Goal: Information Seeking & Learning: Understand process/instructions

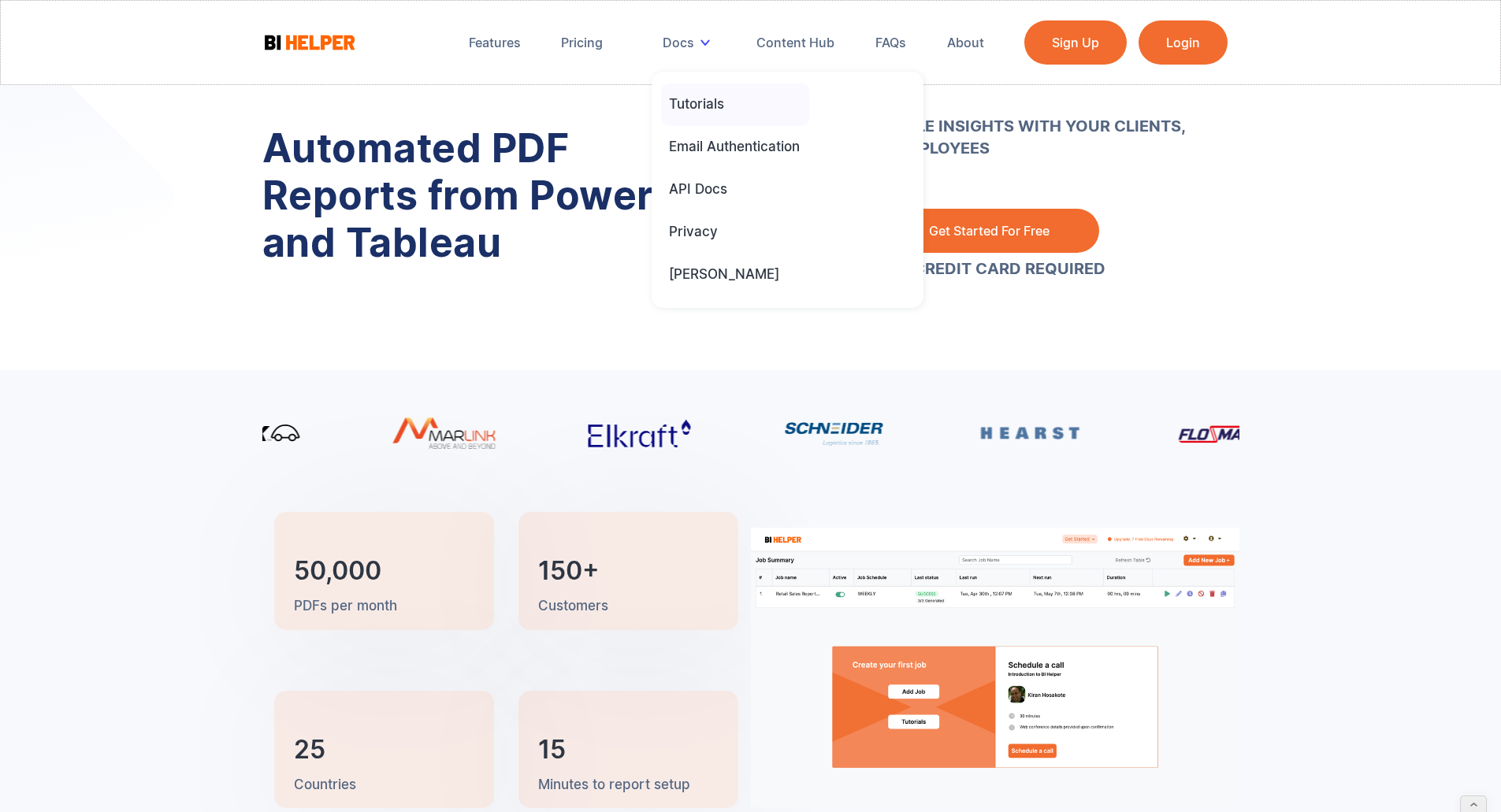
click at [708, 106] on div "Tutorials" at bounding box center [696, 104] width 55 height 18
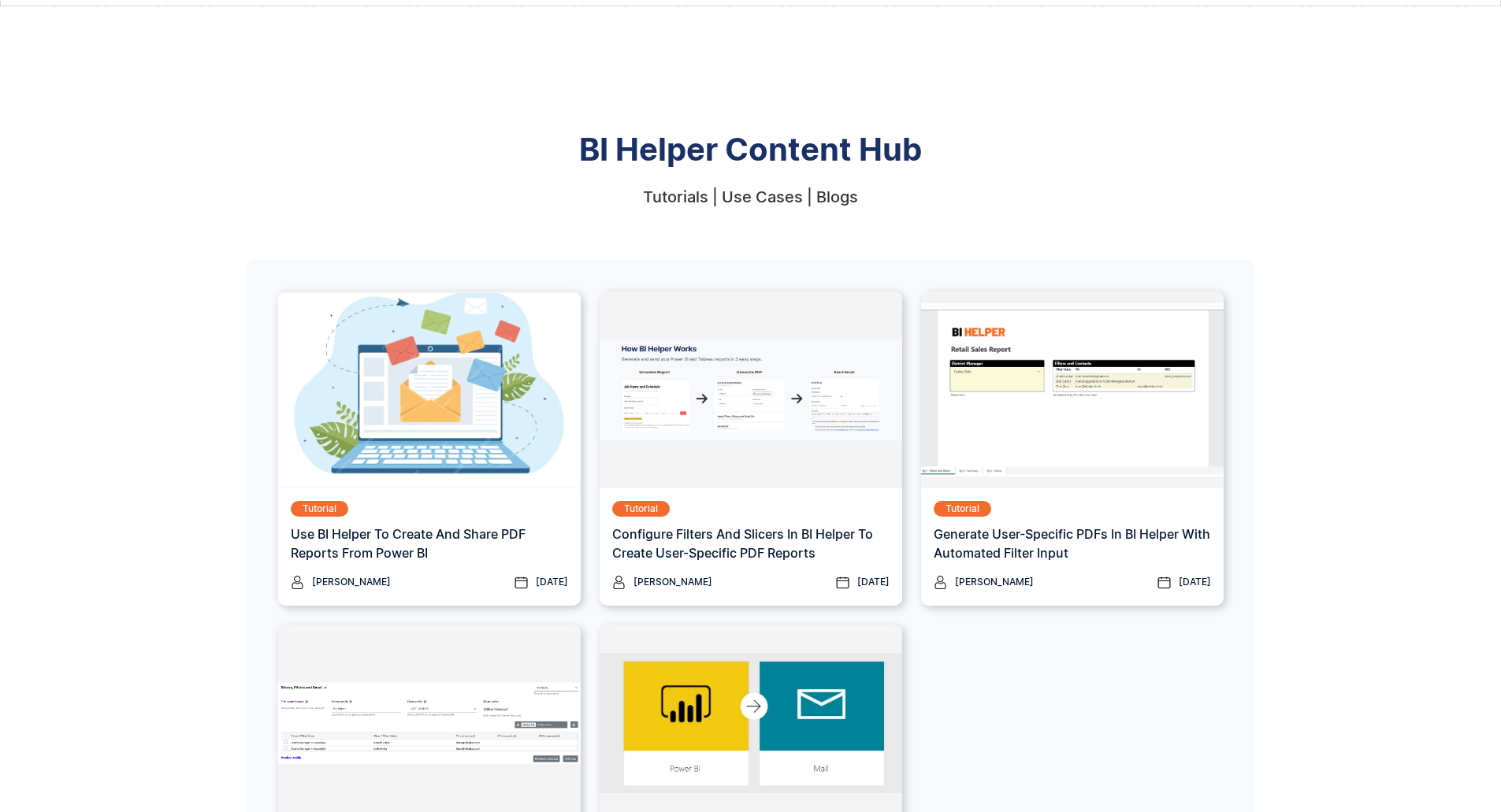
scroll to position [320, 0]
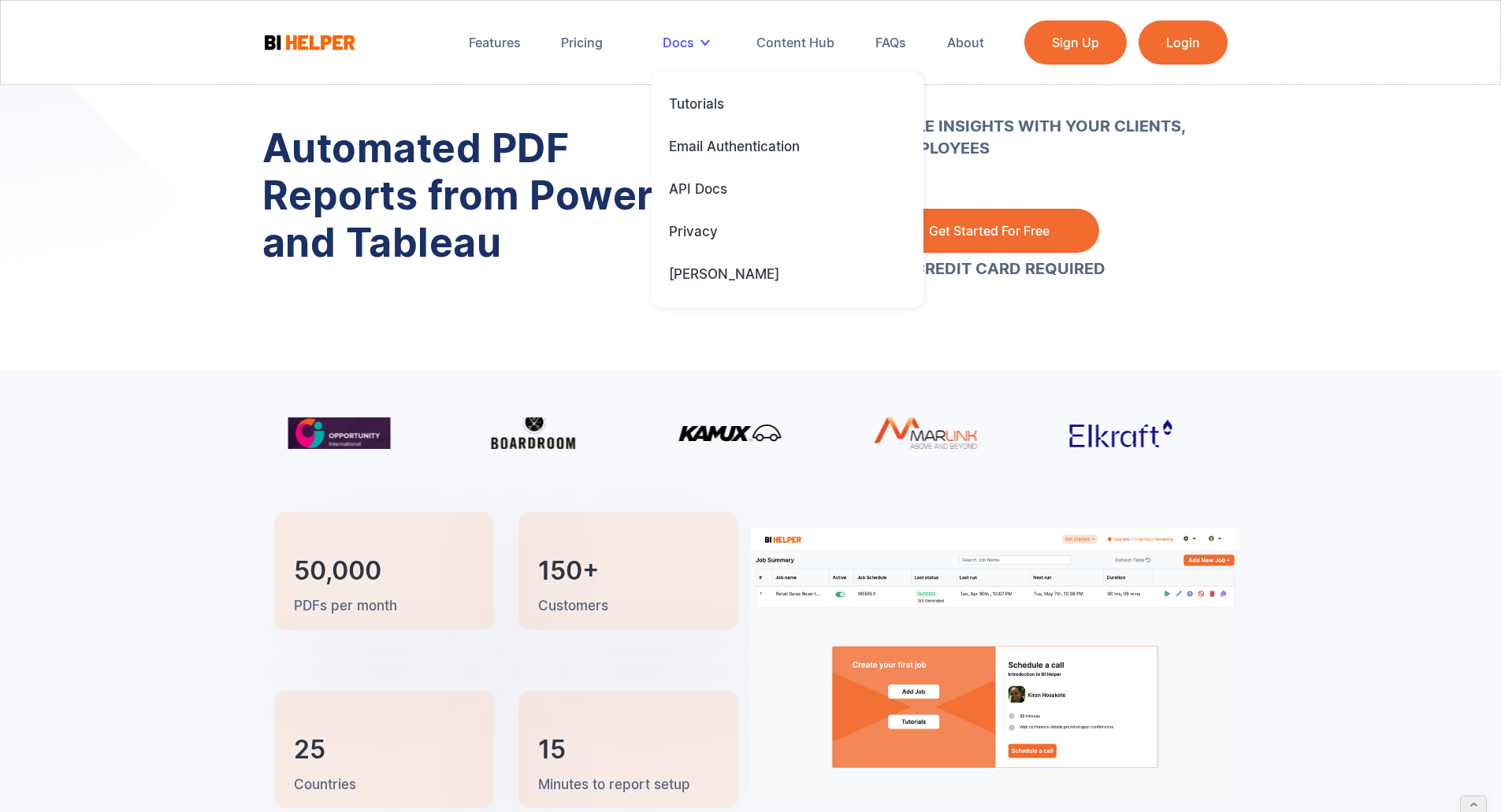
click at [687, 40] on div "Docs" at bounding box center [678, 42] width 31 height 16
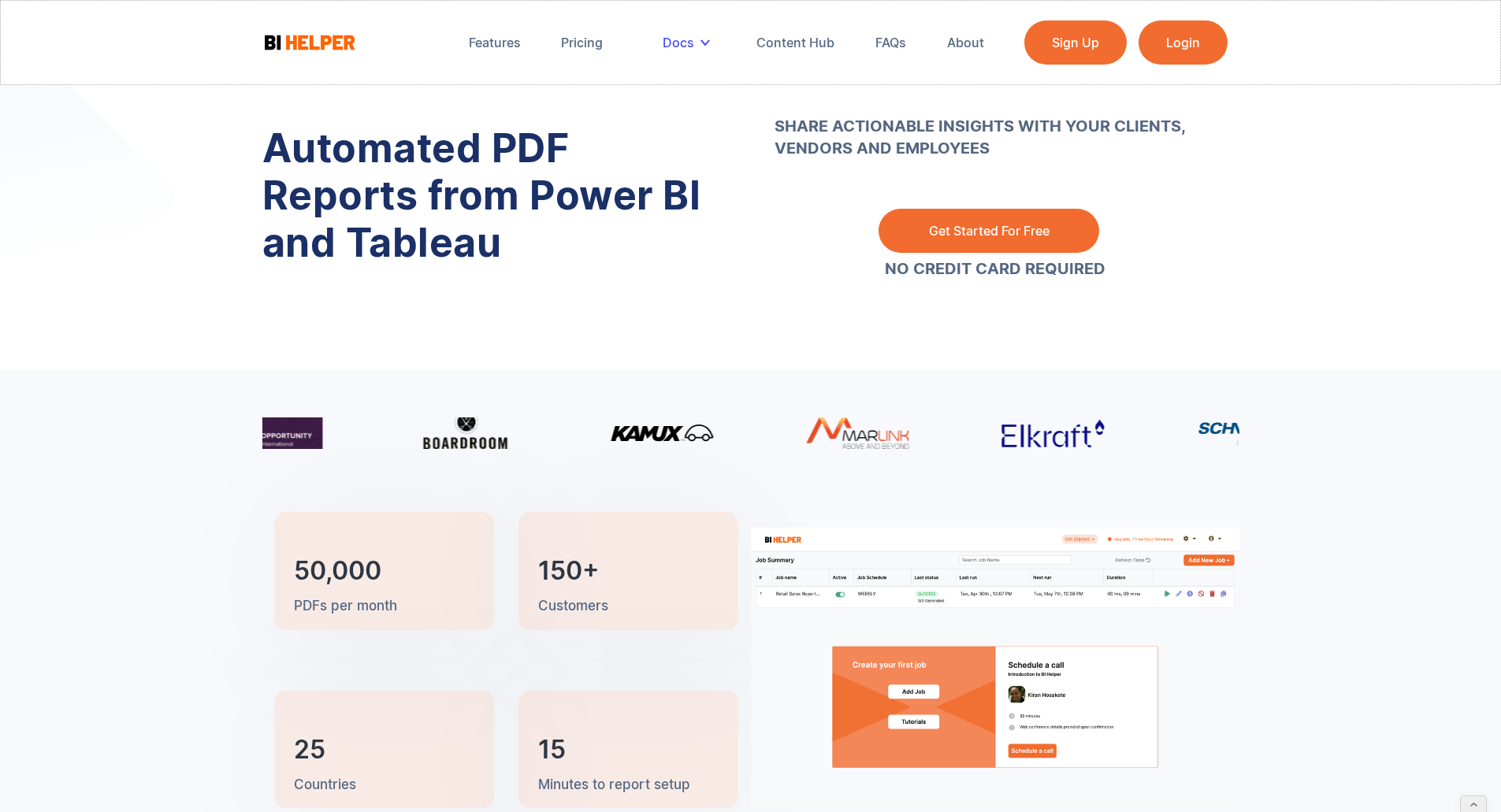
click at [686, 41] on div "Docs" at bounding box center [678, 42] width 31 height 16
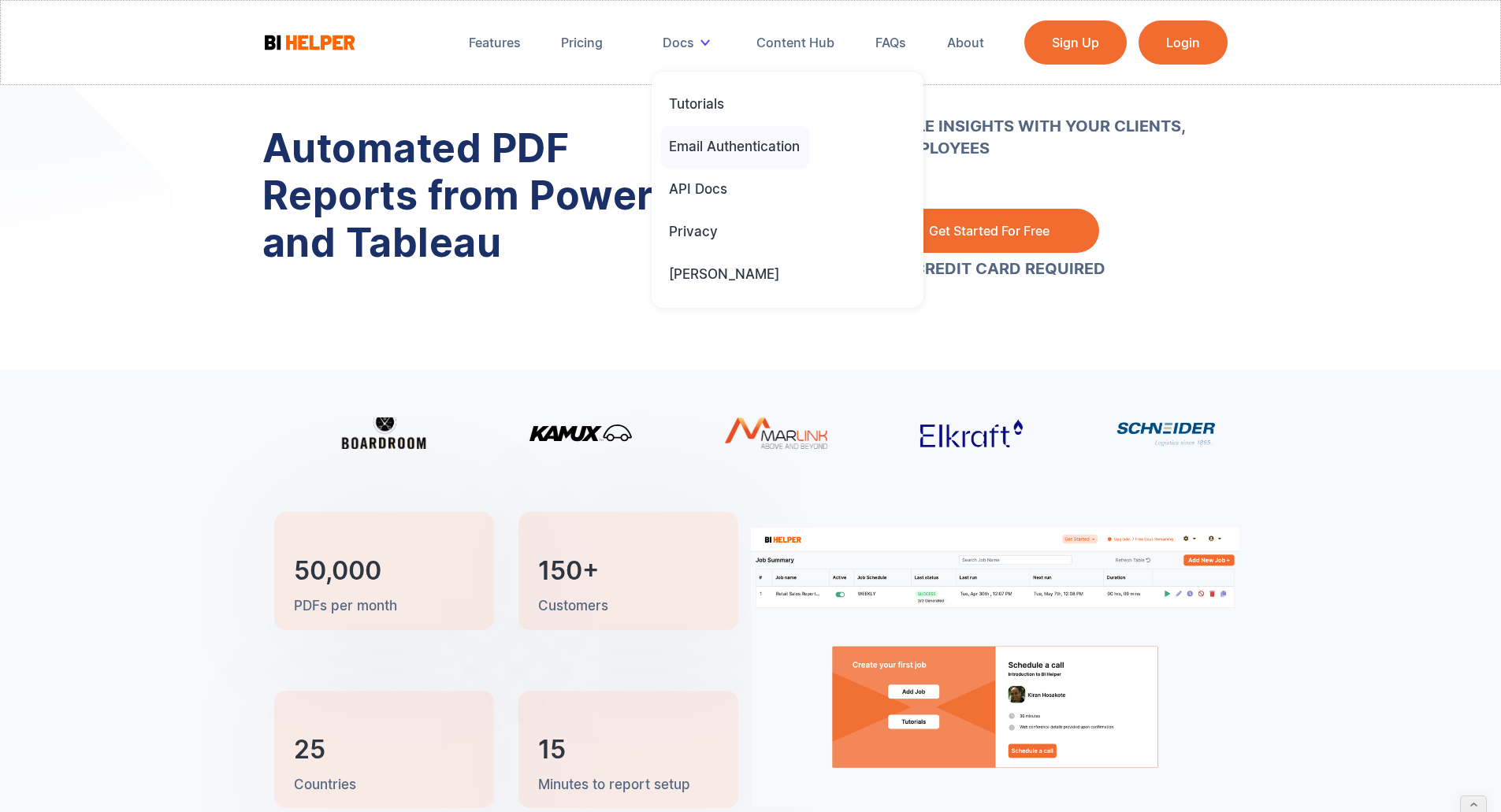
click at [720, 154] on div "Email Authentication" at bounding box center [734, 146] width 131 height 18
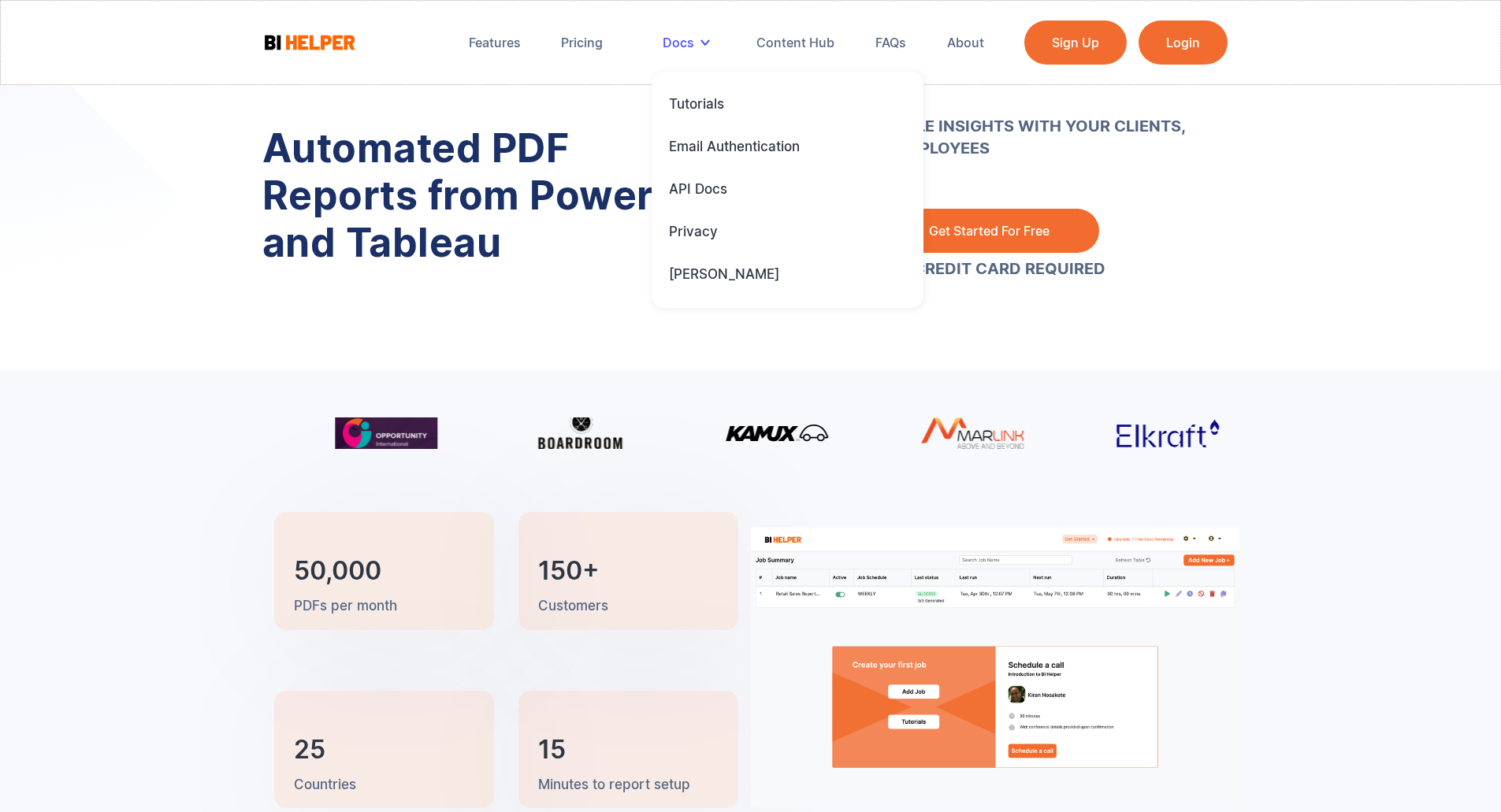
click at [696, 44] on div "Docs" at bounding box center [690, 42] width 76 height 35
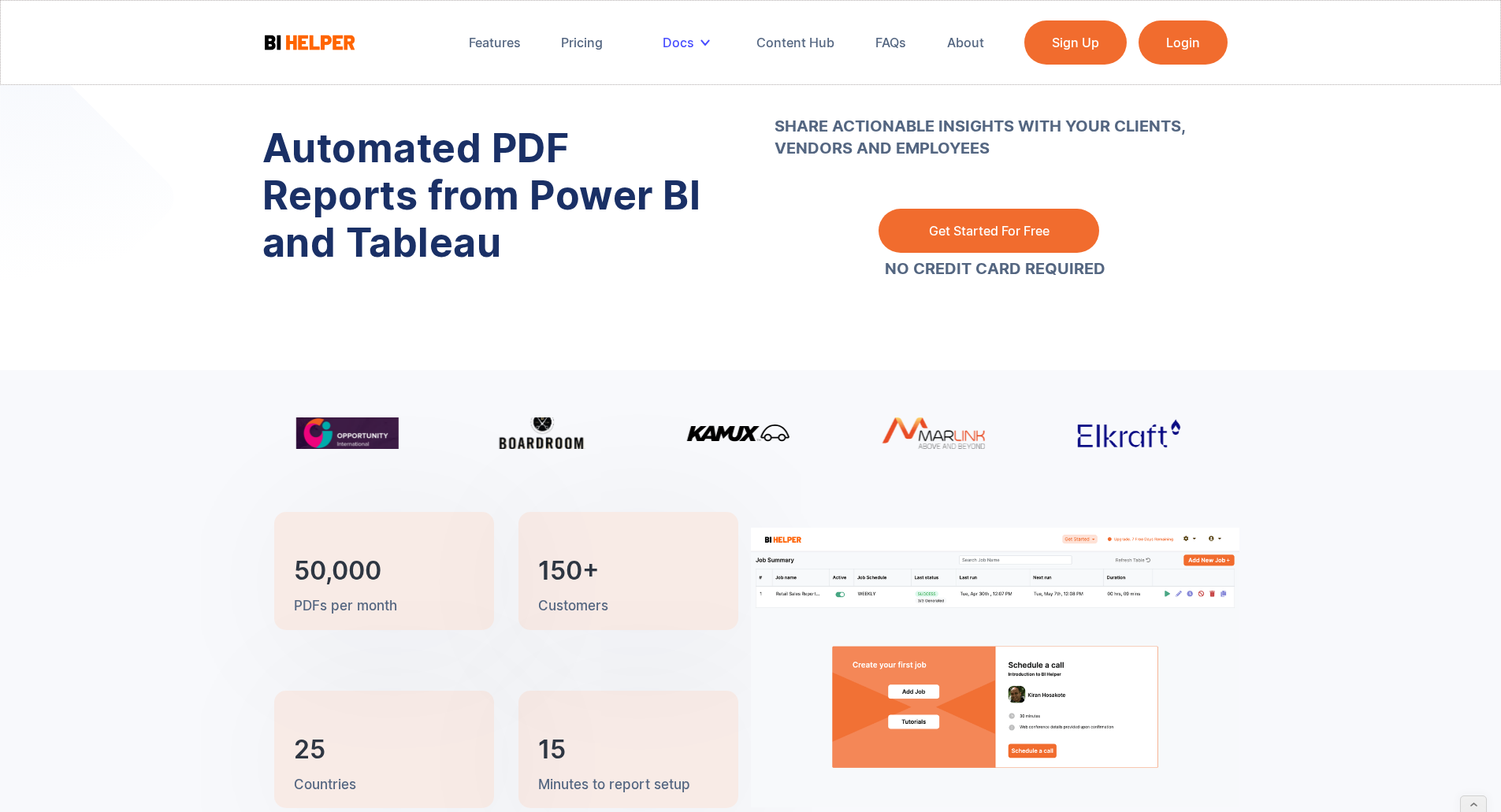
click at [694, 46] on div "Docs" at bounding box center [678, 42] width 31 height 16
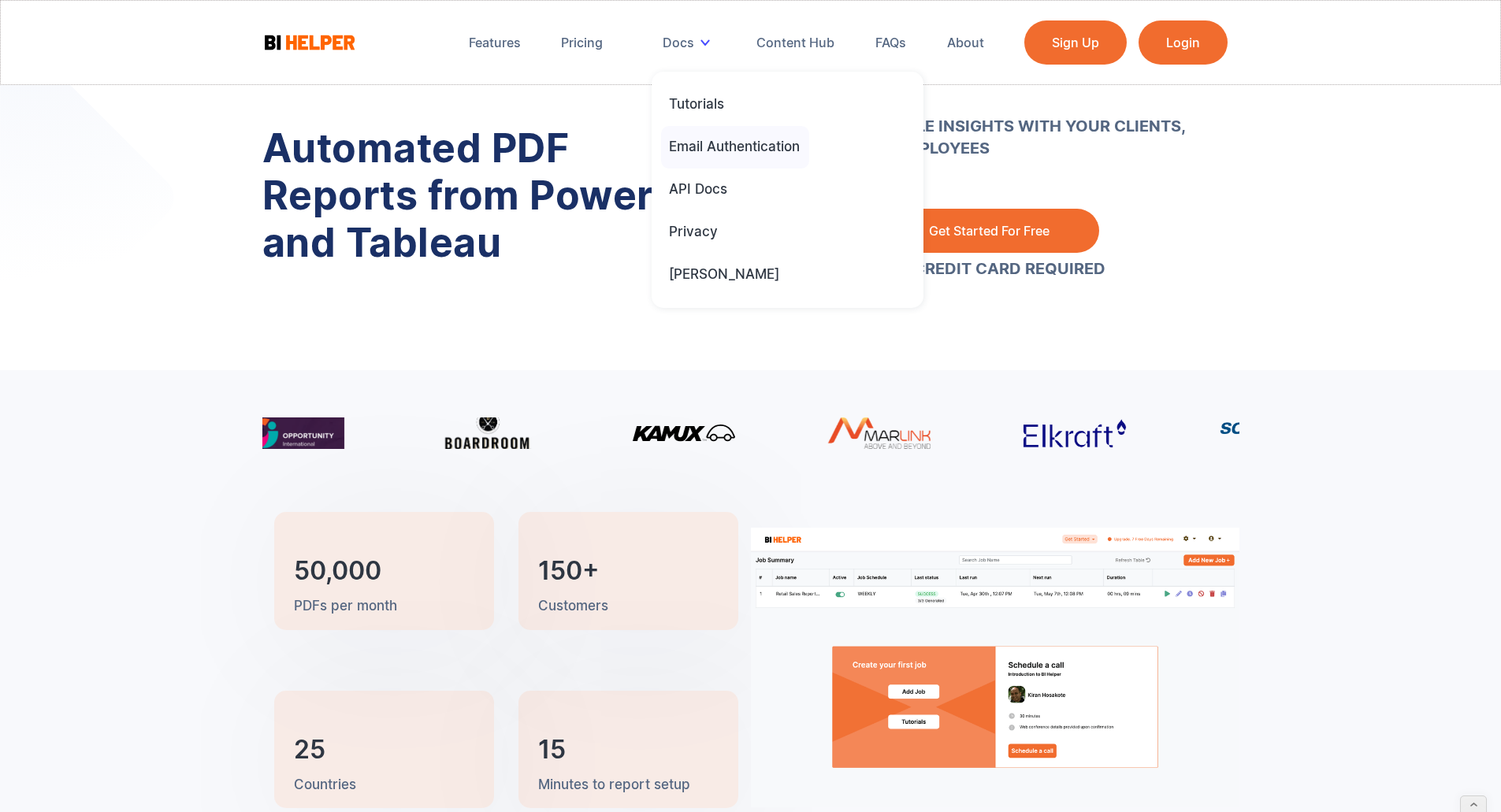
click at [714, 146] on div "Email Authentication" at bounding box center [734, 146] width 131 height 18
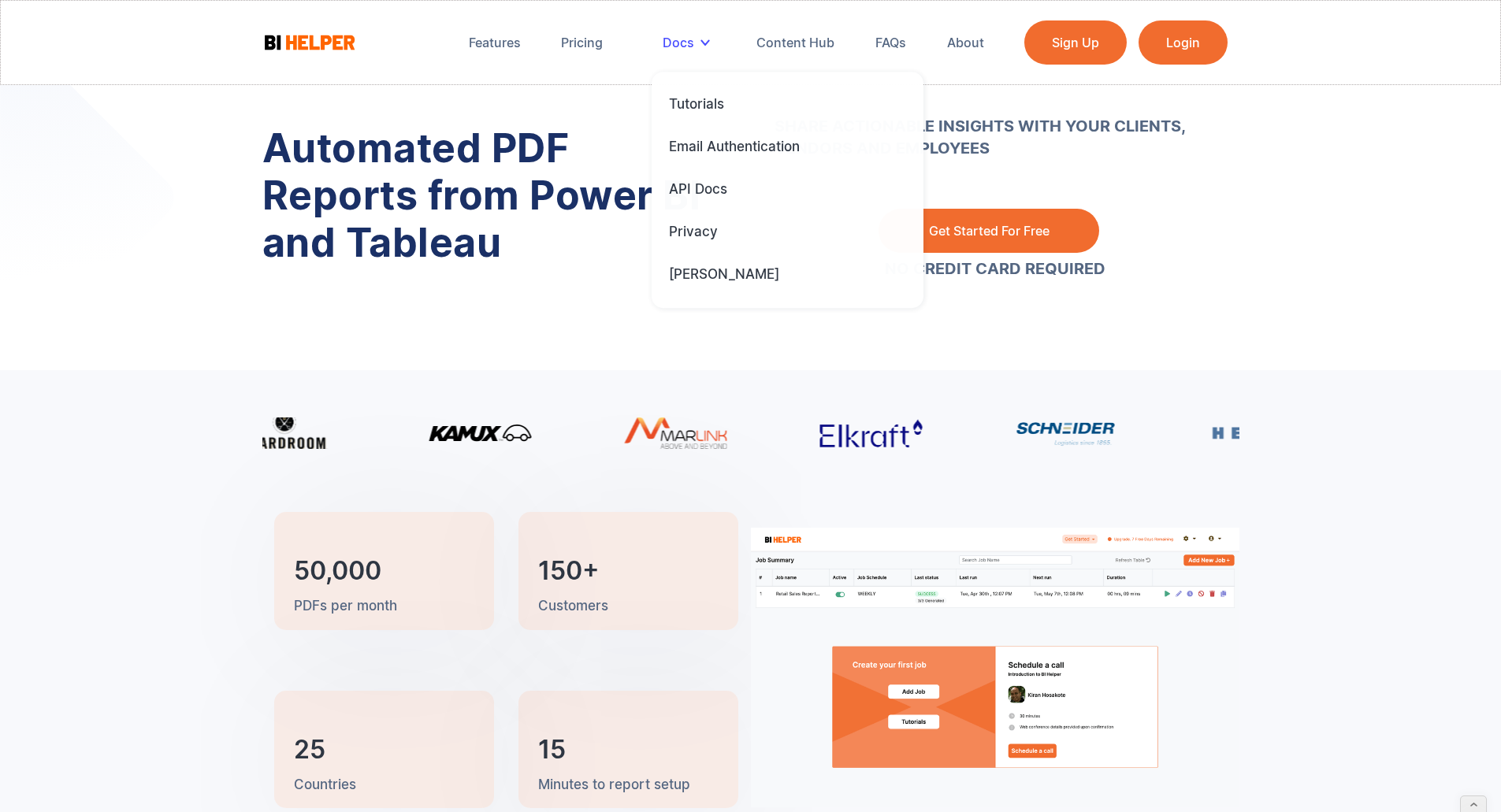
click at [696, 48] on div "Docs" at bounding box center [690, 42] width 76 height 35
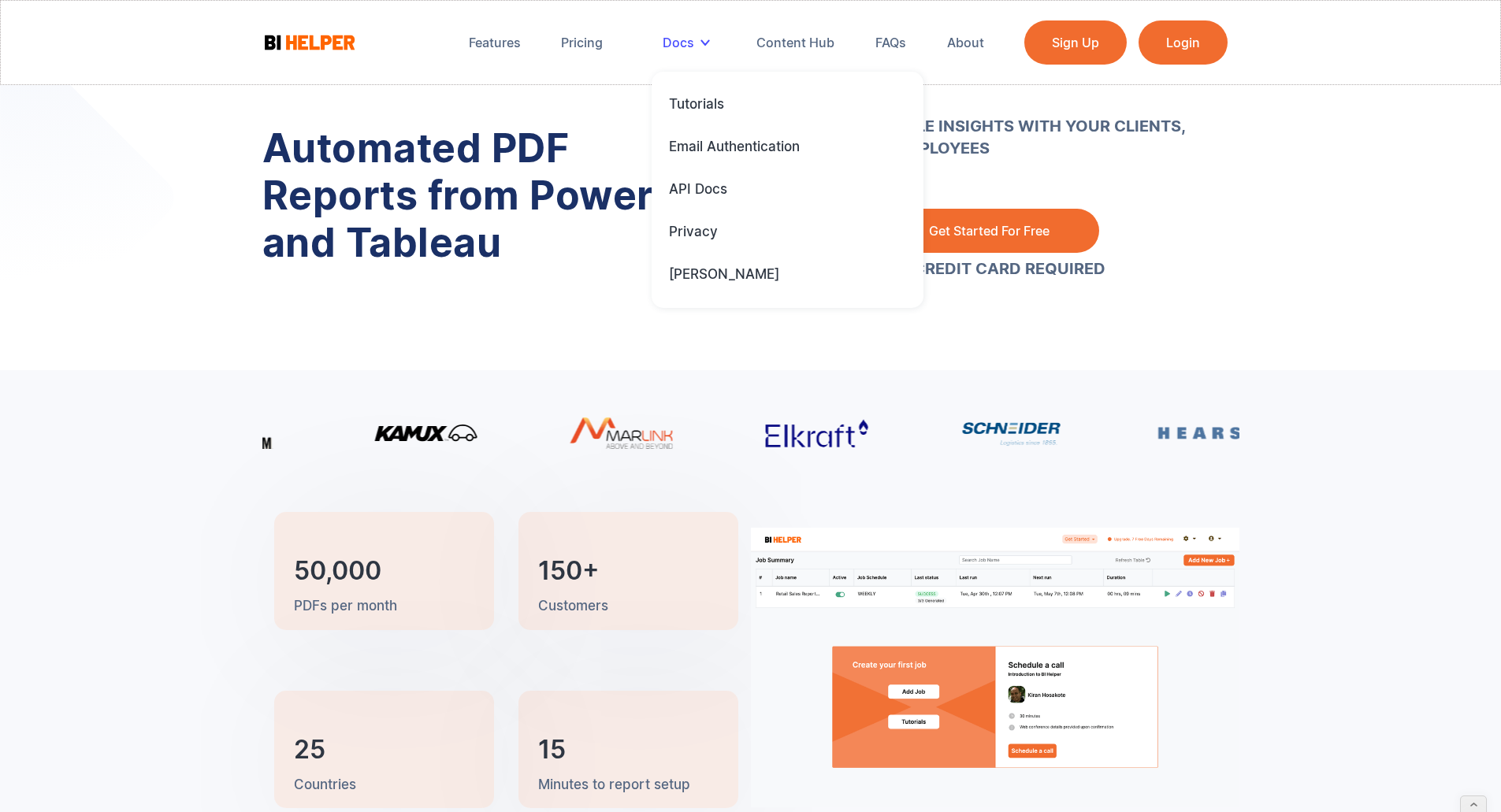
click at [698, 44] on div "Docs" at bounding box center [690, 42] width 76 height 35
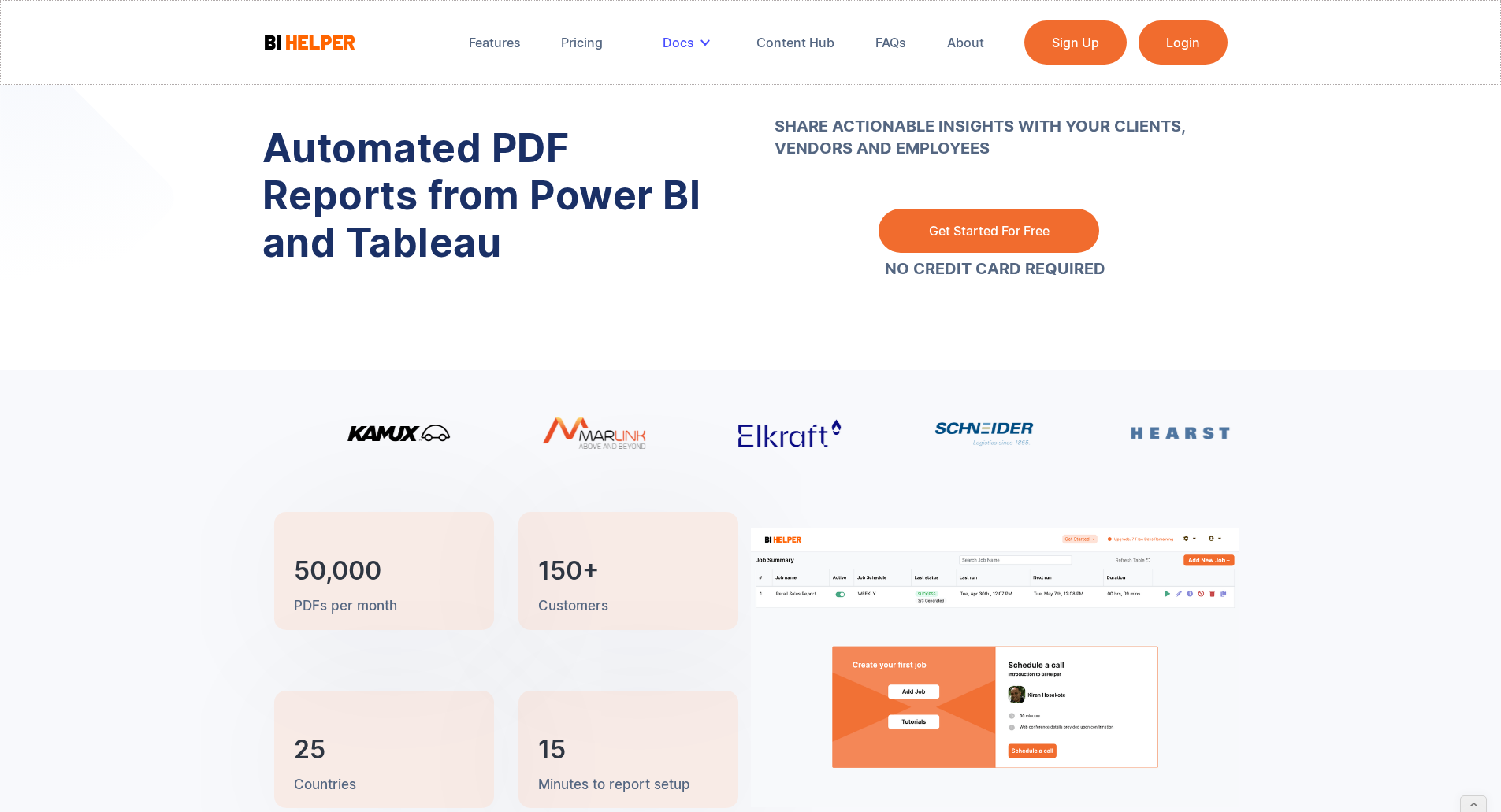
click at [698, 44] on div "Docs" at bounding box center [690, 42] width 76 height 35
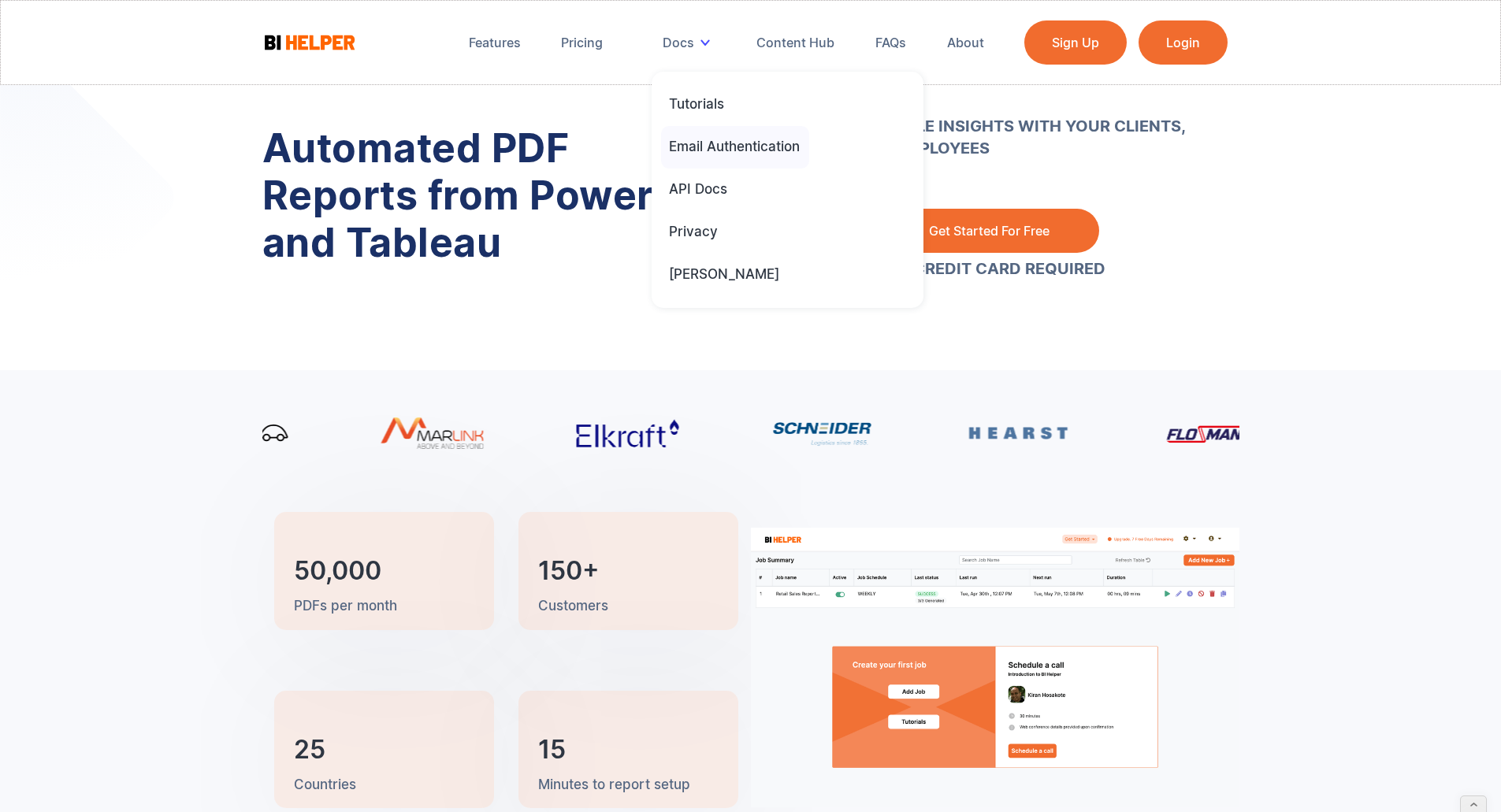
click at [701, 147] on div "Email Authentication" at bounding box center [734, 146] width 131 height 18
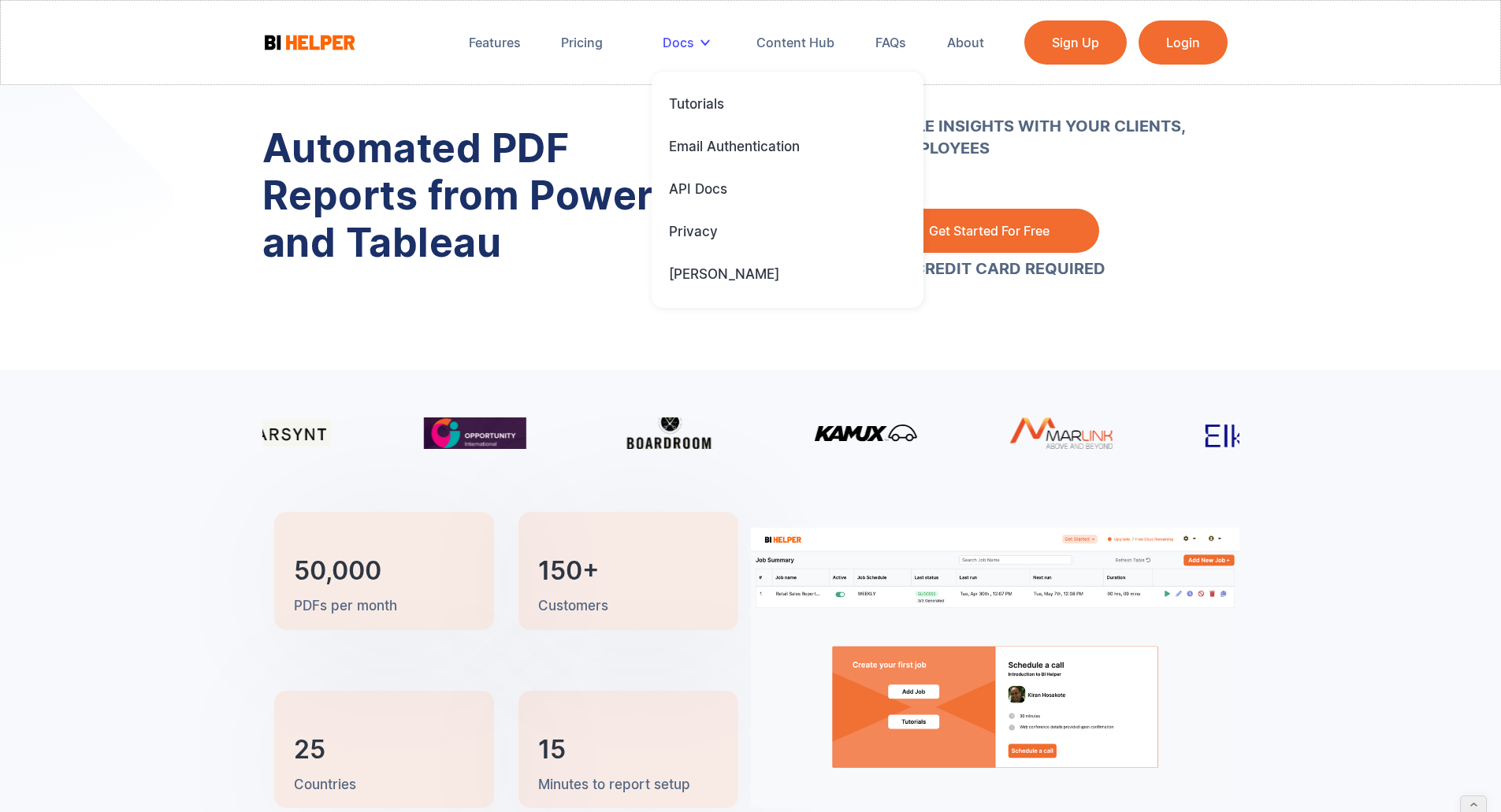
click at [691, 39] on div "Docs" at bounding box center [678, 42] width 31 height 16
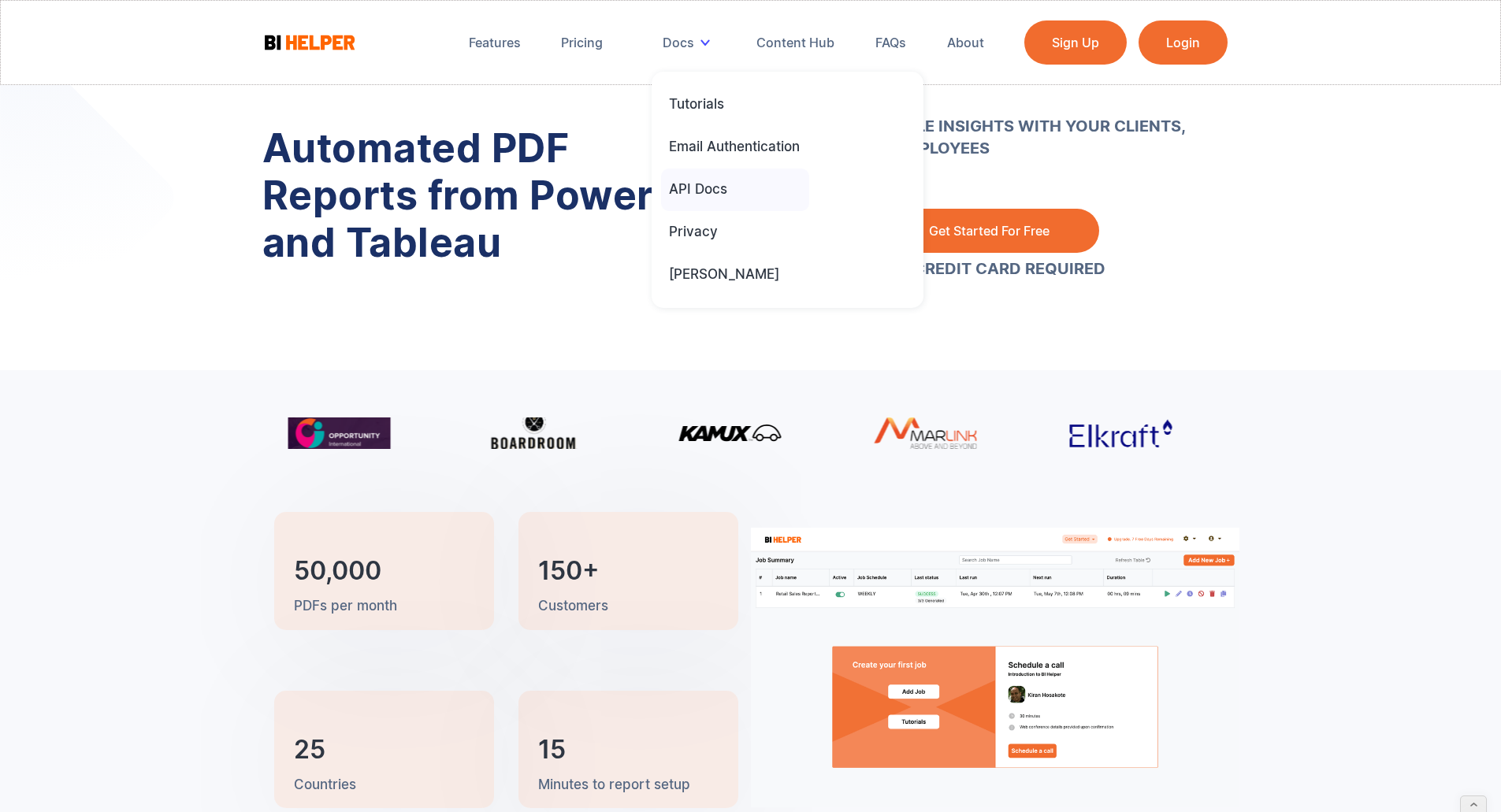
click at [693, 189] on div "API Docs" at bounding box center [698, 189] width 58 height 18
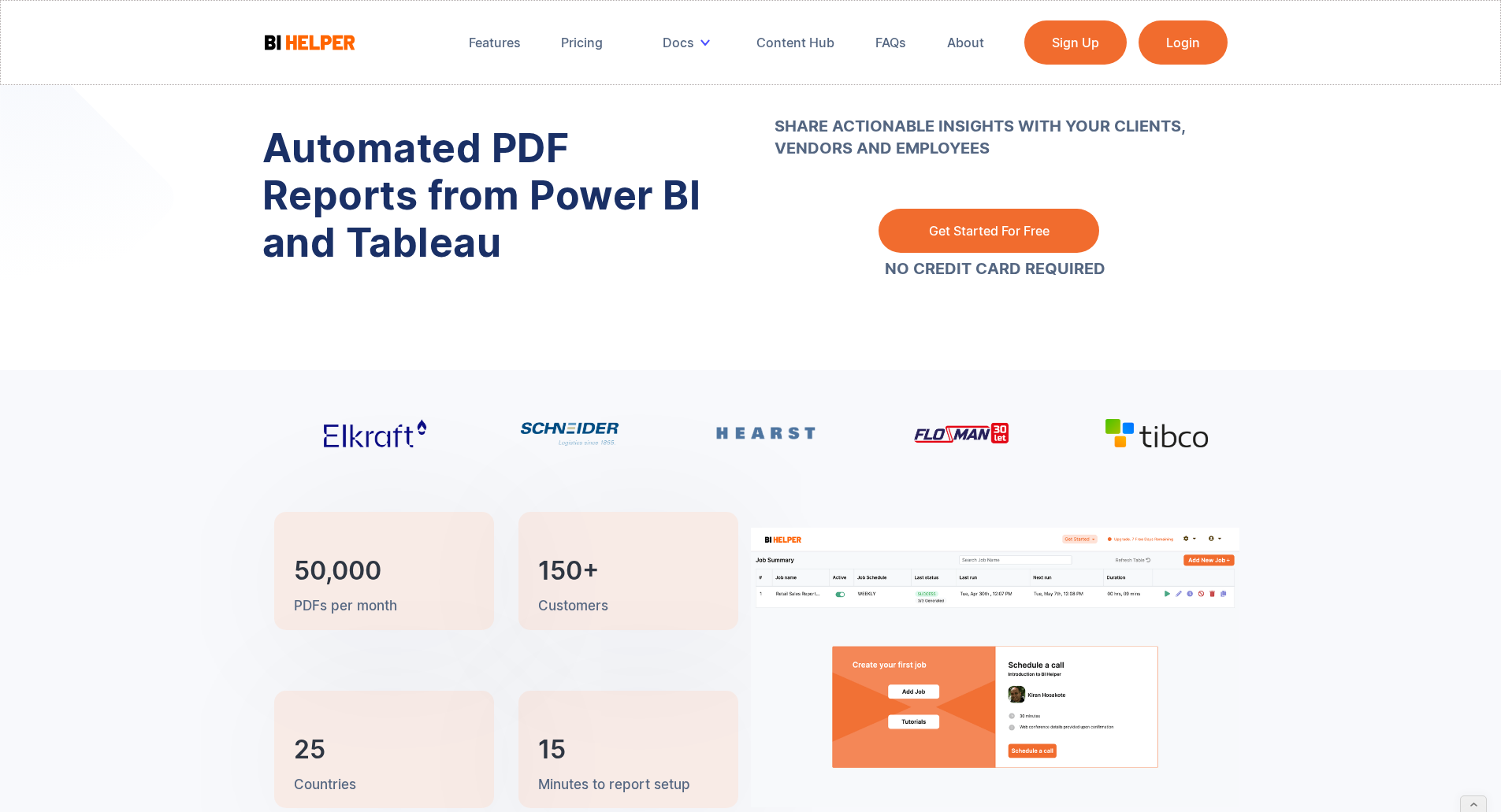
click at [336, 51] on img at bounding box center [310, 41] width 95 height 19
